Goal: Information Seeking & Learning: Learn about a topic

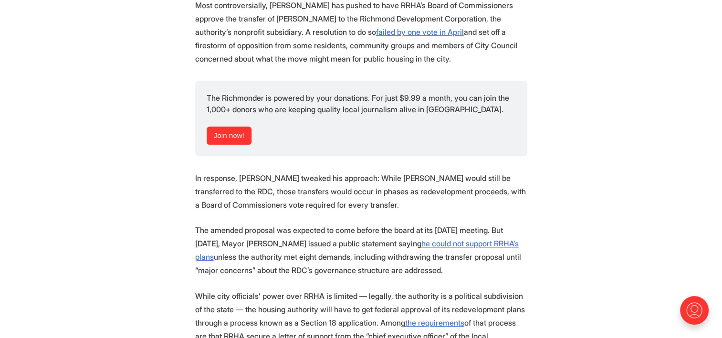
scroll to position [812, 0]
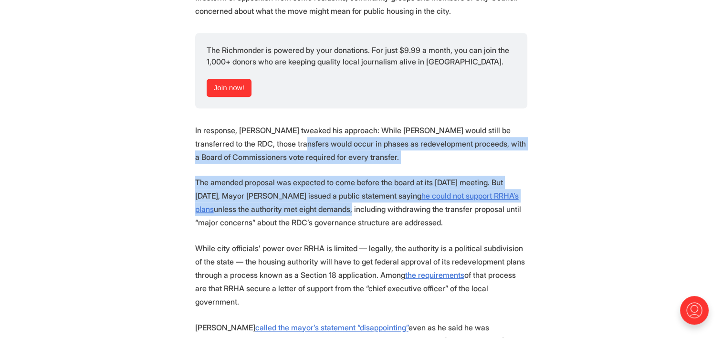
drag, startPoint x: 270, startPoint y: 111, endPoint x: 348, endPoint y: 172, distance: 98.9
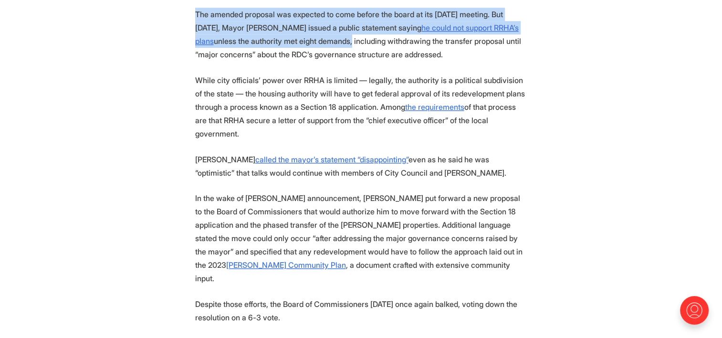
scroll to position [1002, 0]
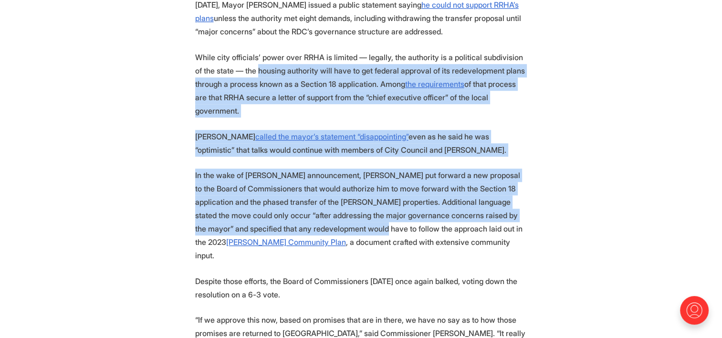
drag, startPoint x: 250, startPoint y: 36, endPoint x: 327, endPoint y: 186, distance: 168.7
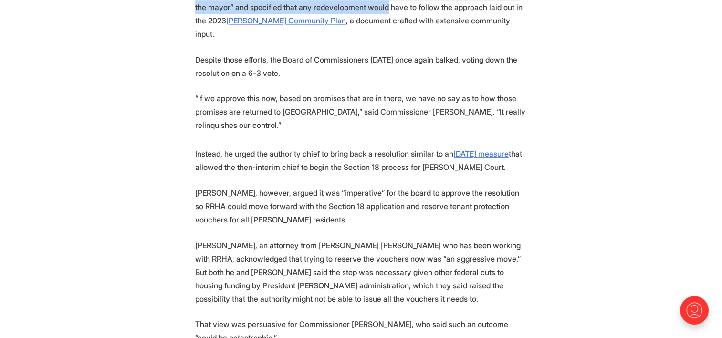
scroll to position [1241, 0]
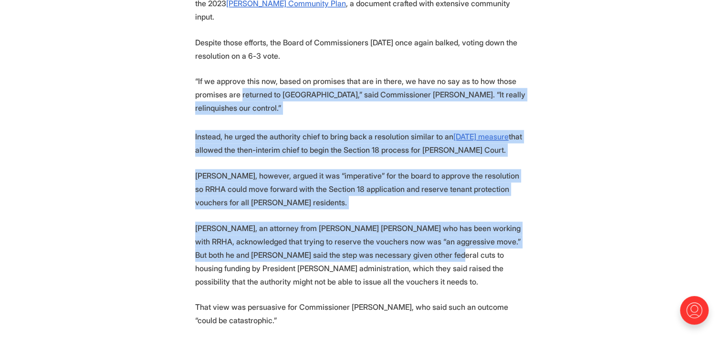
drag, startPoint x: 242, startPoint y: 36, endPoint x: 393, endPoint y: 193, distance: 218.4
click at [298, 222] on p "[PERSON_NAME], an attorney from [PERSON_NAME] [PERSON_NAME] who has been workin…" at bounding box center [361, 255] width 332 height 67
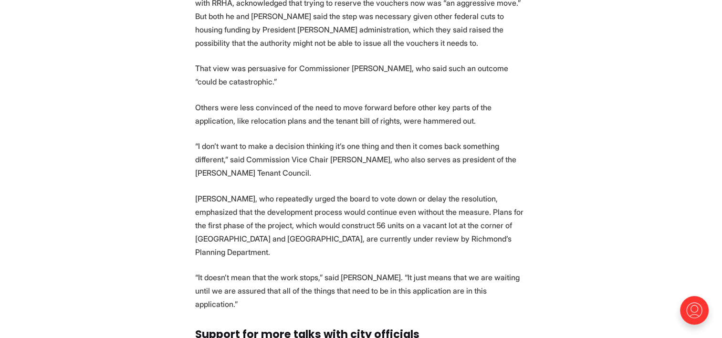
scroll to position [1528, 0]
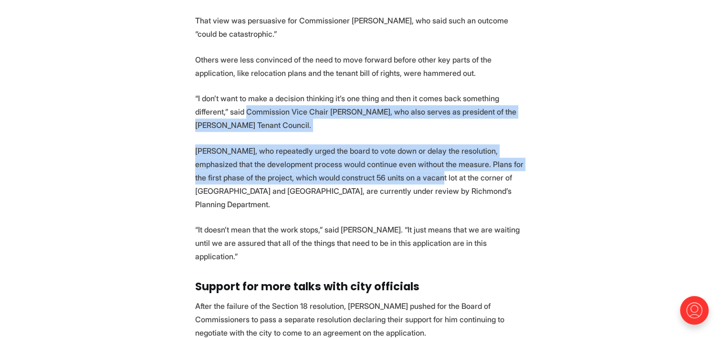
drag, startPoint x: 244, startPoint y: 52, endPoint x: 390, endPoint y: 117, distance: 159.4
click at [390, 117] on section "The board that oversees [PERSON_NAME]’s public housing authority [DATE] said it…" at bounding box center [361, 139] width 722 height 2283
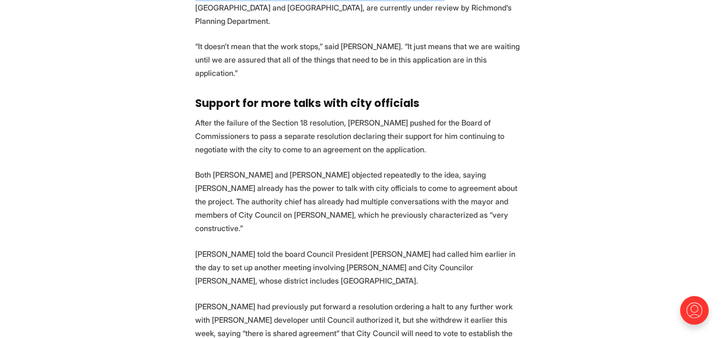
scroll to position [1719, 0]
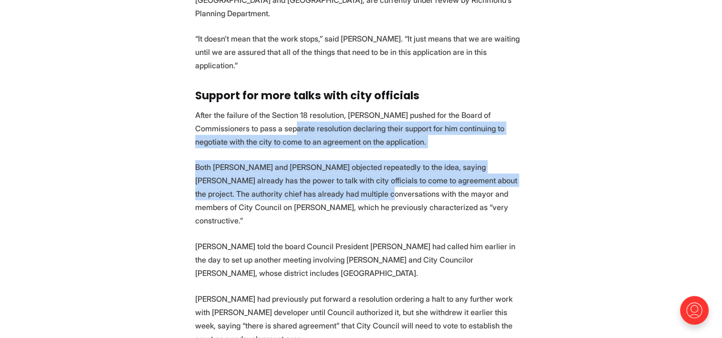
drag, startPoint x: 250, startPoint y: 40, endPoint x: 300, endPoint y: 111, distance: 87.0
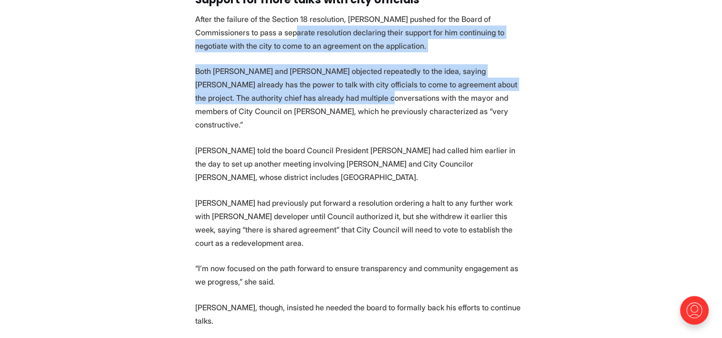
scroll to position [1862, 0]
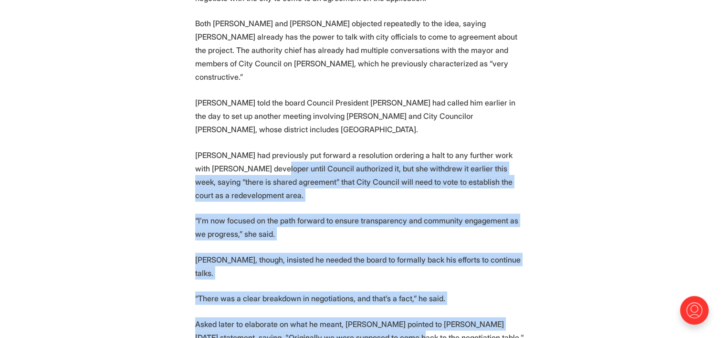
drag, startPoint x: 247, startPoint y: 68, endPoint x: 364, endPoint y: 208, distance: 182.3
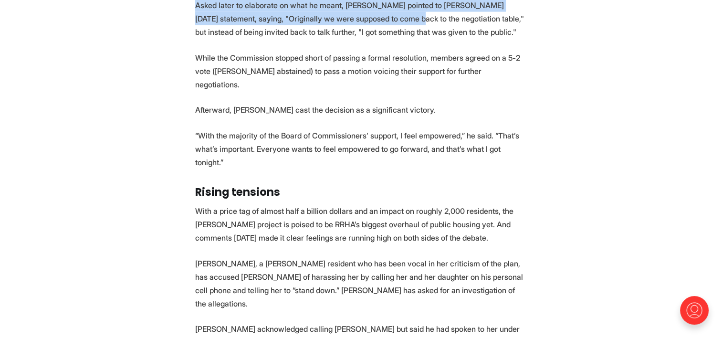
scroll to position [2196, 0]
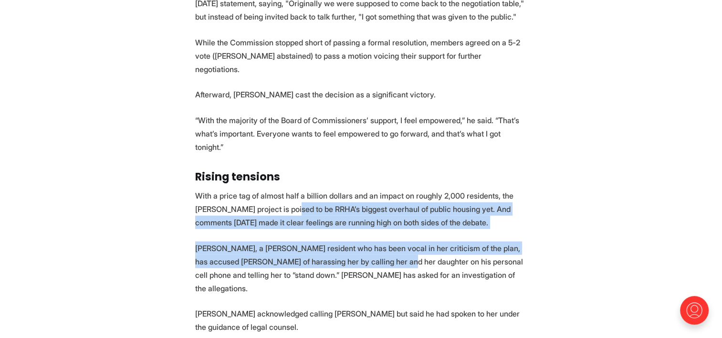
drag, startPoint x: 260, startPoint y: 52, endPoint x: 387, endPoint y: 109, distance: 139.1
click at [262, 189] on p "With a price tag of almost half a billion dollars and an impact on roughly 2,00…" at bounding box center [361, 209] width 332 height 40
drag, startPoint x: 261, startPoint y: 57, endPoint x: 388, endPoint y: 105, distance: 135.2
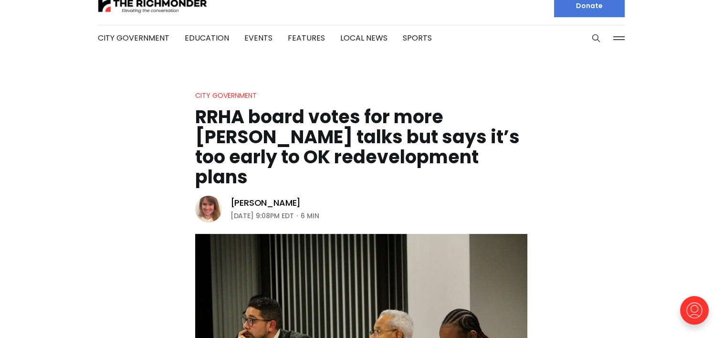
scroll to position [0, 0]
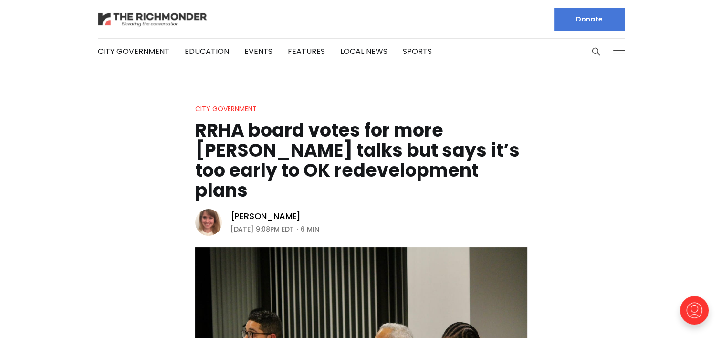
click at [156, 17] on img at bounding box center [153, 19] width 110 height 17
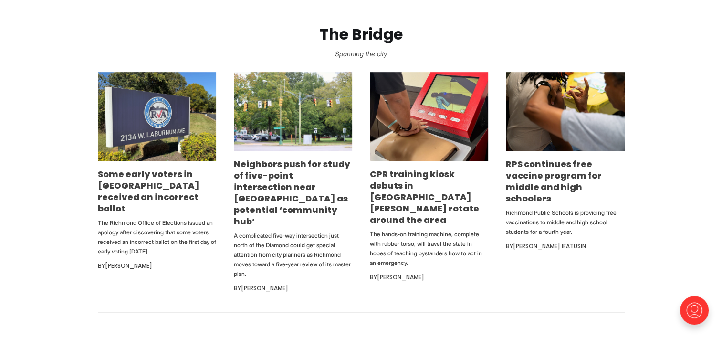
scroll to position [573, 0]
